Goal: Find specific page/section: Find specific page/section

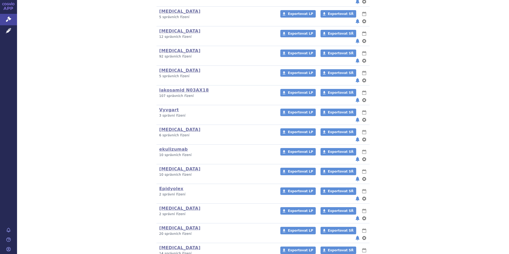
scroll to position [160, 0]
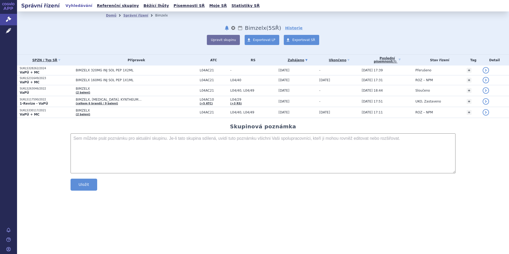
click at [26, 72] on strong "VaPÚ + MC" at bounding box center [30, 73] width 20 height 4
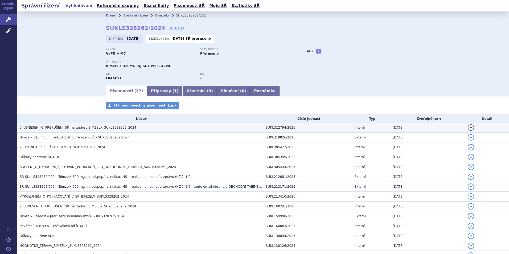
click at [78, 127] on span "3_USNESENÍ_O_PŘERUŠENÍ_SŘ_na_žádost_BIMZELX_SUKLS328262_2024" at bounding box center [78, 128] width 117 height 4
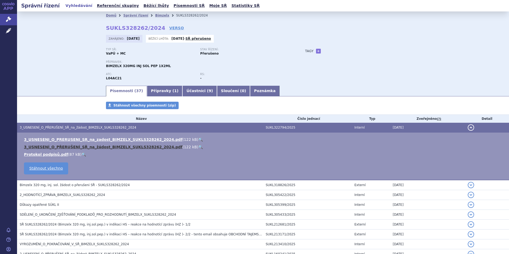
click at [72, 147] on link "3_USNESENÍ_O_PŘERUŠENÍ_SŘ_na_žádost_BIMZELX_SUKLS328262_2024.pdf" at bounding box center [103, 147] width 158 height 4
